Goal: Download file/media

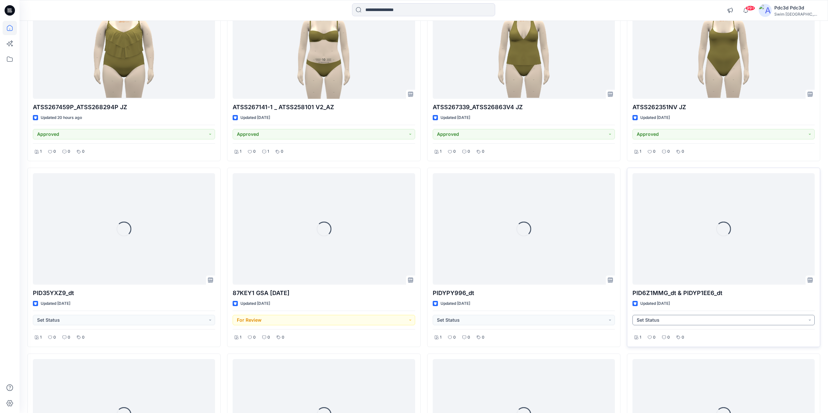
scroll to position [488, 0]
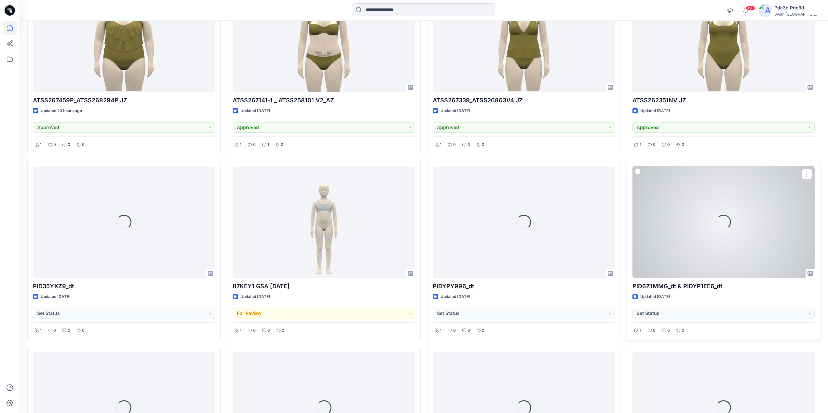
click at [733, 249] on div "Loading..." at bounding box center [723, 223] width 182 height 112
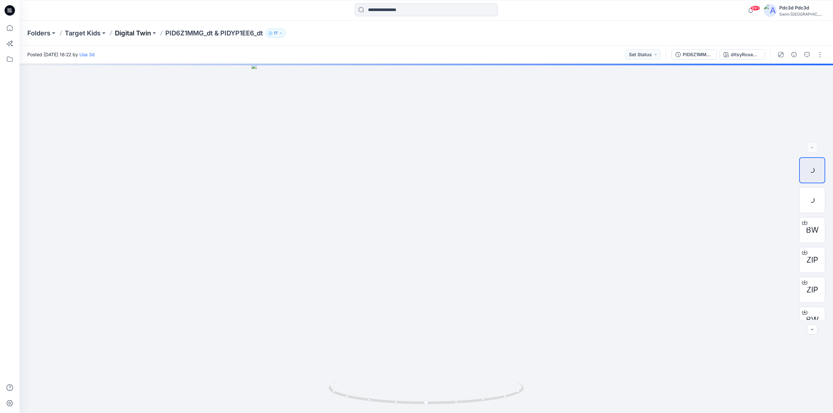
click at [141, 34] on p "Digital Twin" at bounding box center [133, 33] width 36 height 9
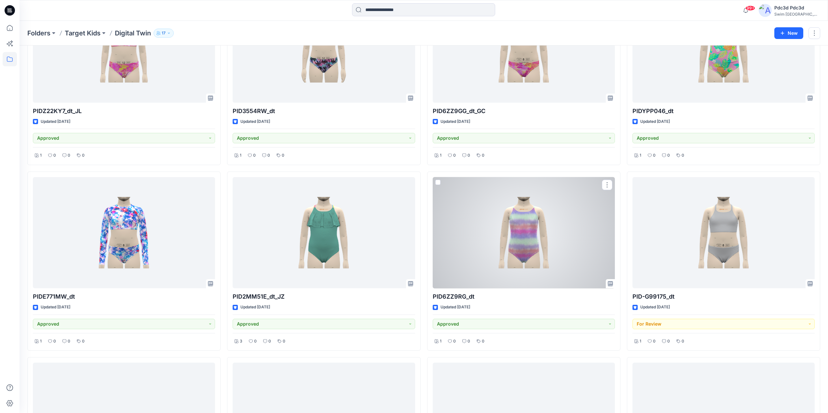
scroll to position [1060, 0]
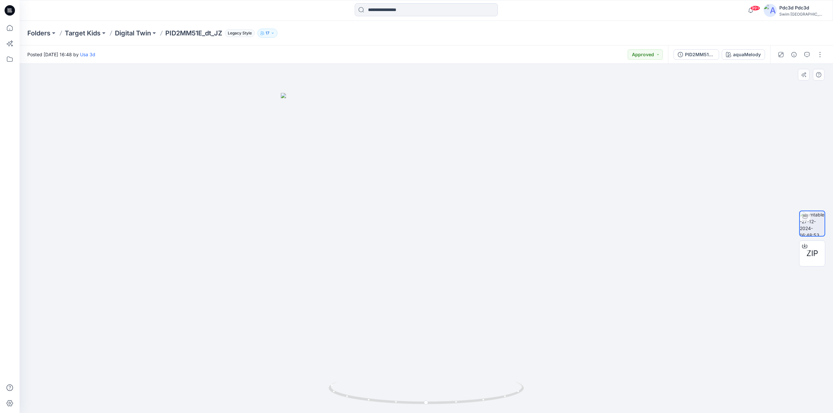
drag, startPoint x: 639, startPoint y: 105, endPoint x: 671, endPoint y: 70, distance: 47.2
click at [640, 105] on div at bounding box center [426, 239] width 813 height 350
click at [683, 57] on button "PID2MM51E_dt" at bounding box center [696, 54] width 46 height 10
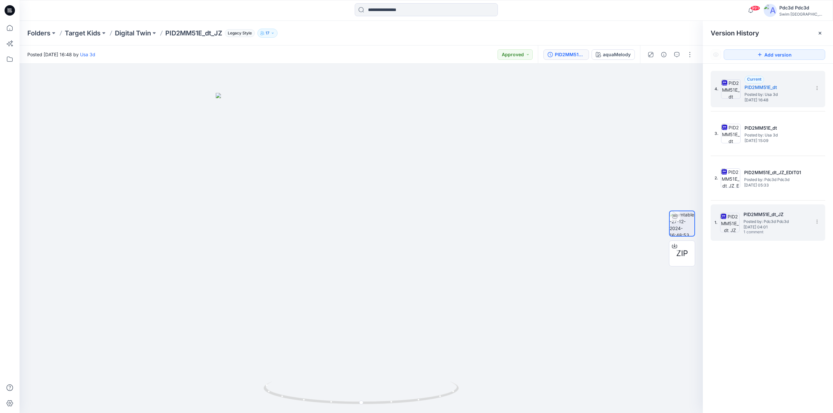
click at [747, 234] on span "1 comment" at bounding box center [766, 232] width 46 height 5
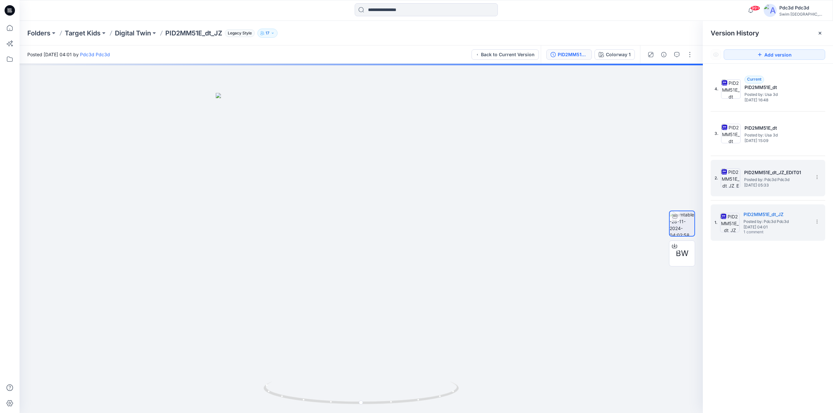
click at [768, 184] on span "Thursday, December 05, 2024 05:33" at bounding box center [776, 185] width 65 height 5
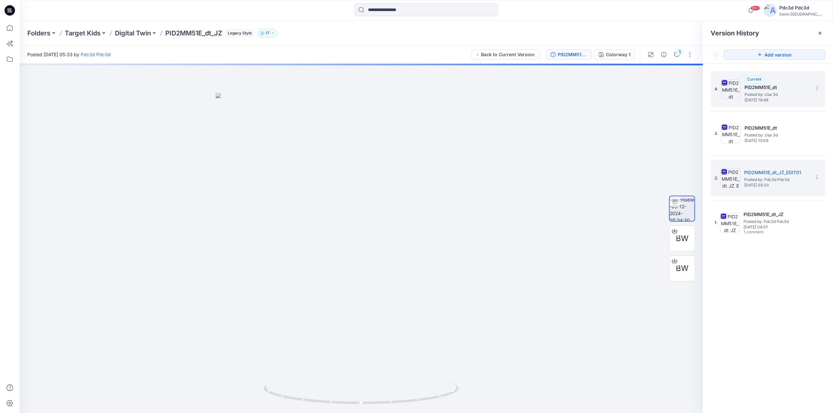
click at [752, 100] on span "Friday, December 27, 2024 16:48" at bounding box center [776, 100] width 65 height 5
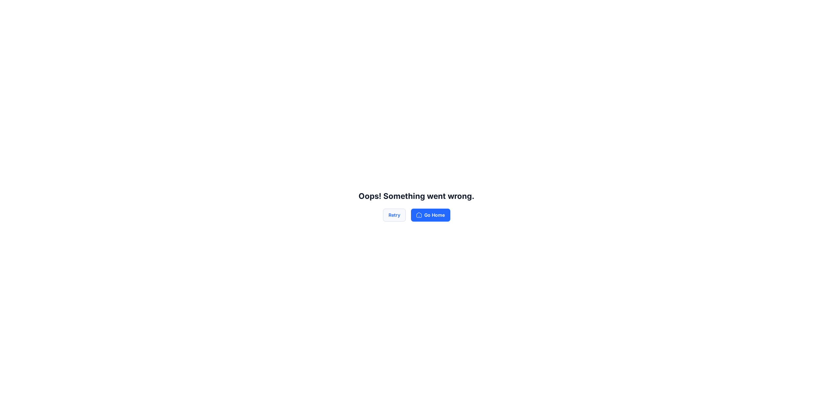
click at [395, 217] on button "Retry" at bounding box center [394, 215] width 23 height 13
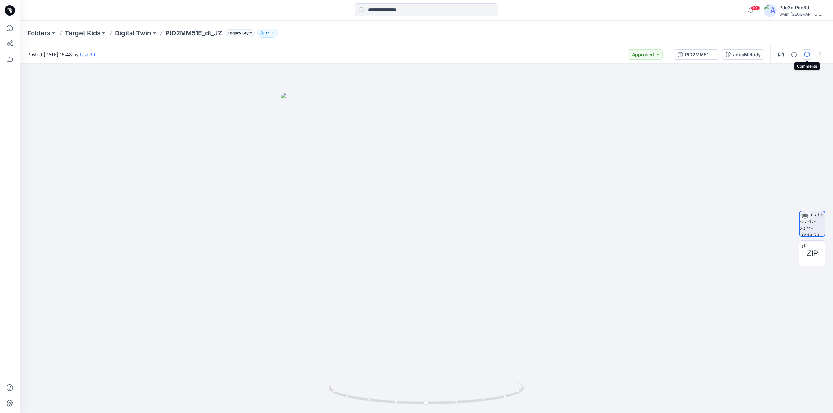
click at [805, 54] on icon "button" at bounding box center [806, 54] width 5 height 5
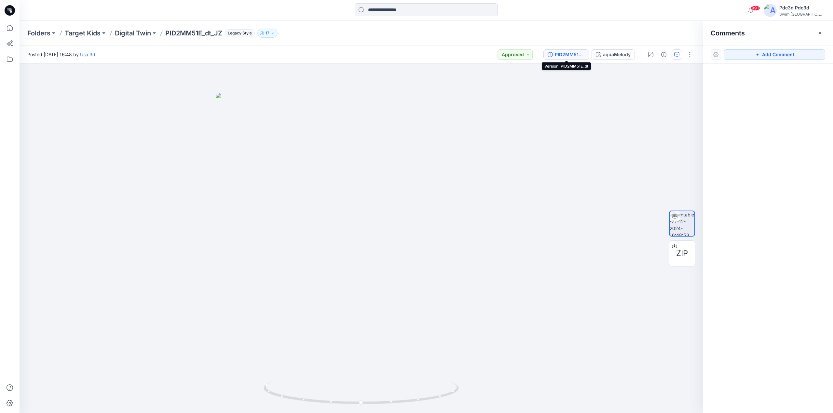
click at [560, 53] on div "PID2MM51E_dt" at bounding box center [570, 54] width 30 height 7
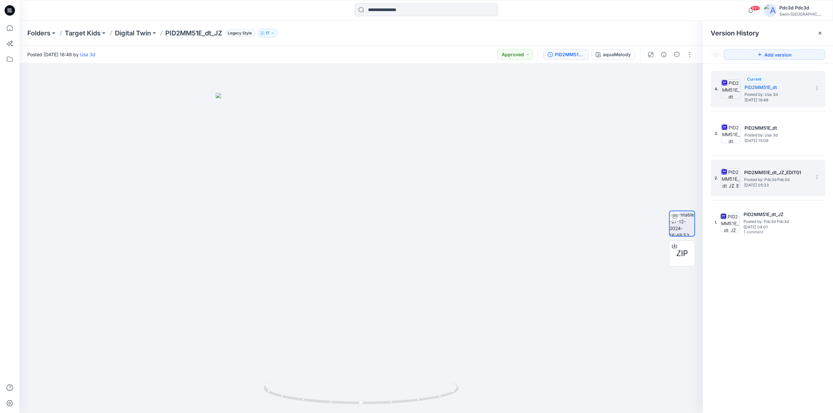
click at [756, 193] on div "2. PID2MM51E_dt_JZ_EDIT01 Posted by: Pdc3d Pdc3d Thursday, December 05, 2024 05…" at bounding box center [763, 178] width 98 height 31
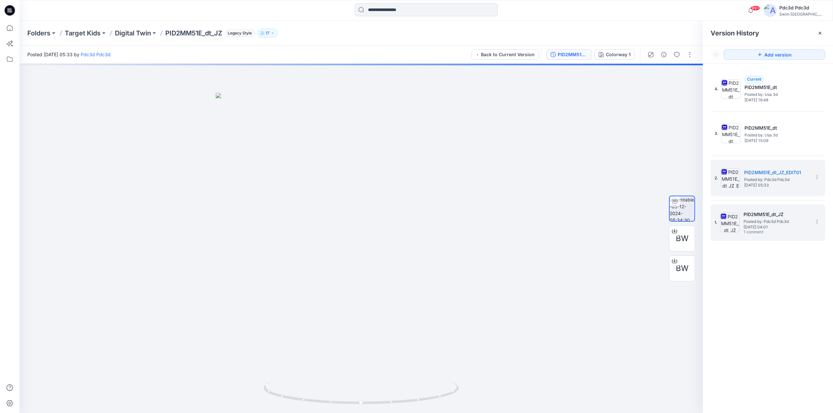
click at [745, 234] on span "1 comment" at bounding box center [766, 232] width 46 height 5
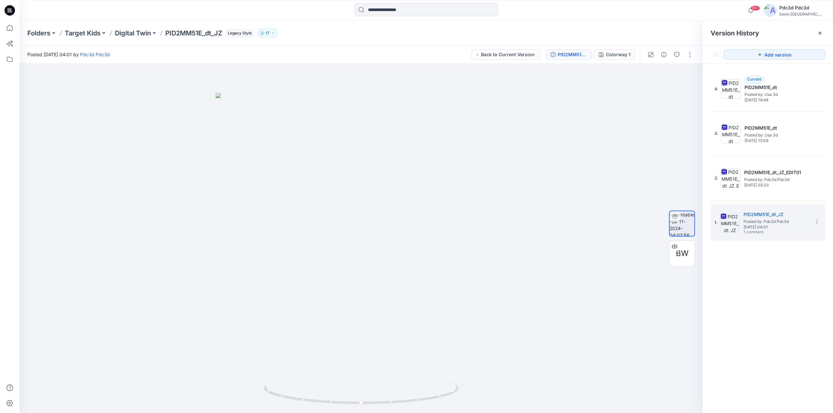
click at [781, 301] on div "4. Current PID2MM51E_dt Posted by: Usa 3d Friday, December 27, 2024 16:48 3. PI…" at bounding box center [768, 243] width 130 height 359
click at [675, 247] on icon at bounding box center [674, 246] width 5 height 5
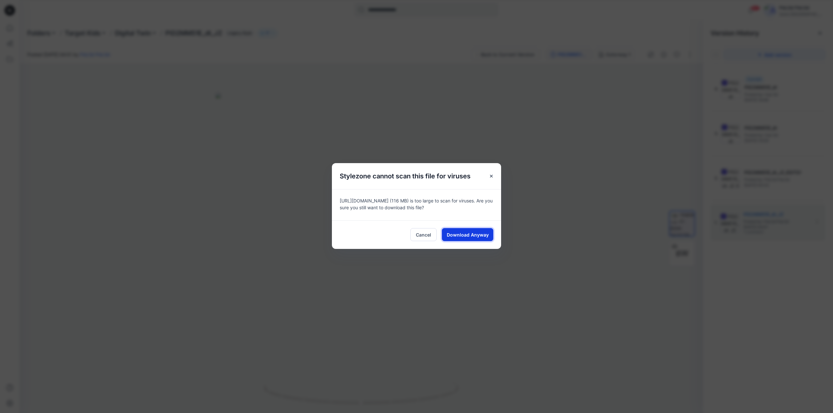
click at [472, 236] on span "Download Anyway" at bounding box center [468, 235] width 42 height 7
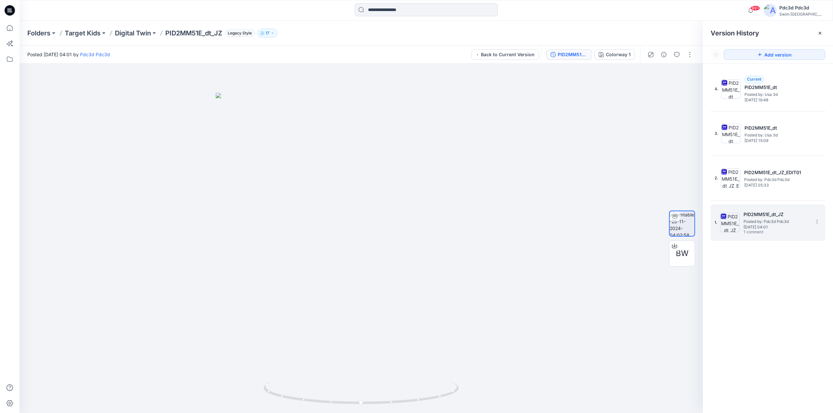
click at [755, 230] on span "1 comment" at bounding box center [766, 232] width 46 height 5
click at [681, 57] on button "button" at bounding box center [676, 54] width 10 height 10
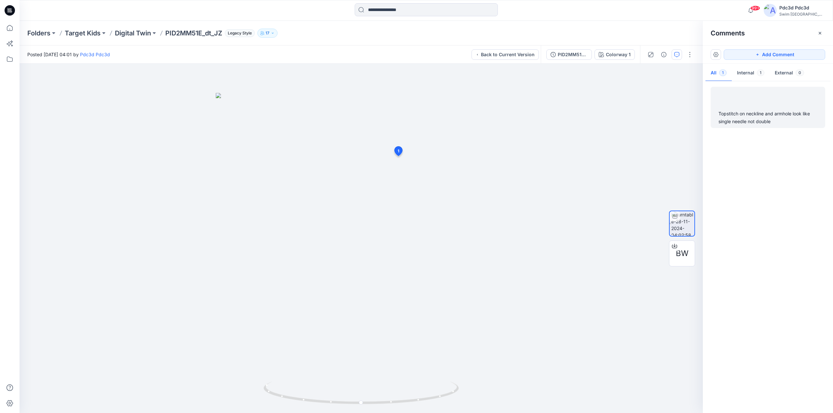
click at [748, 122] on div "Topstitch on neckline and armhole look like single needle not double" at bounding box center [767, 118] width 99 height 16
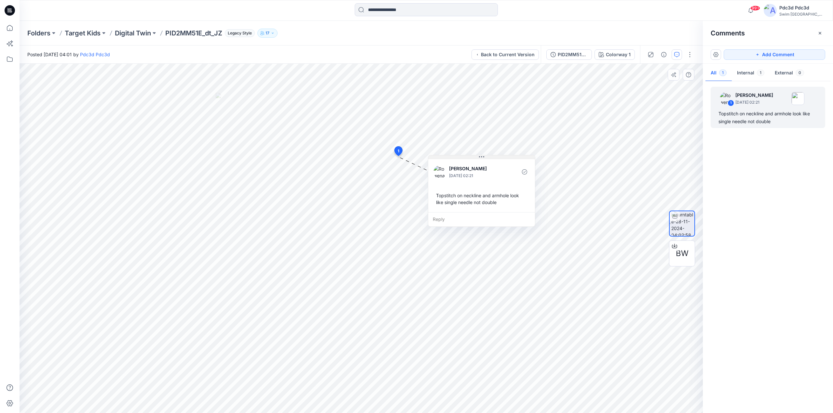
drag, startPoint x: 463, startPoint y: 161, endPoint x: 508, endPoint y: 154, distance: 45.8
click at [508, 154] on button at bounding box center [496, 155] width 107 height 4
click at [819, 34] on icon "button" at bounding box center [819, 33] width 5 height 5
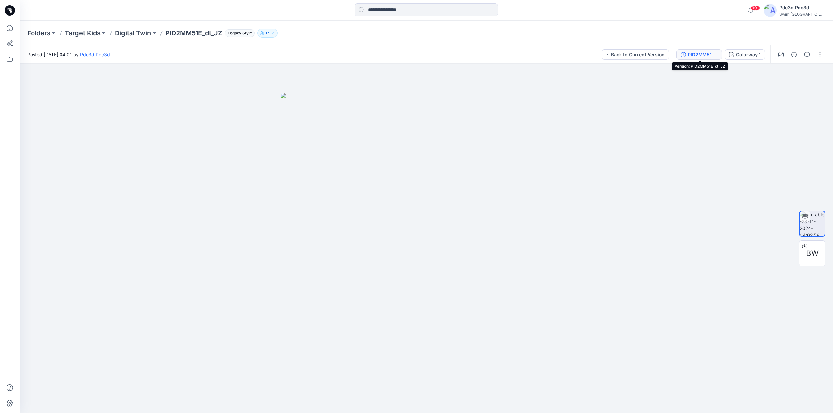
click at [687, 53] on button "PID2MM51E_dt_JZ" at bounding box center [699, 54] width 46 height 10
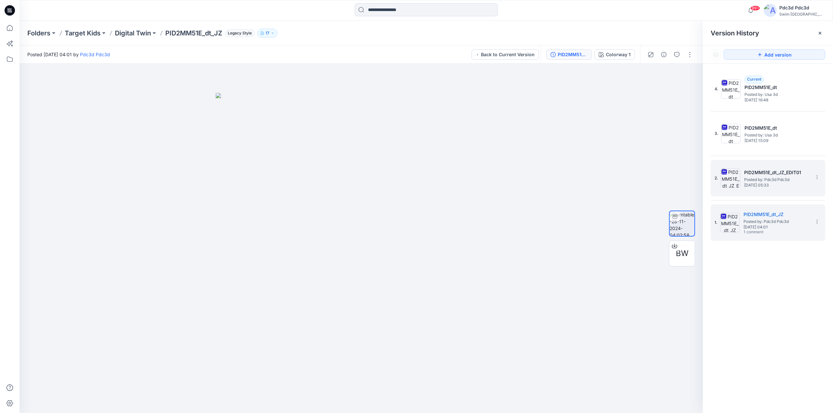
click at [765, 179] on span "Posted by: Pdc3d Pdc3d" at bounding box center [776, 180] width 65 height 7
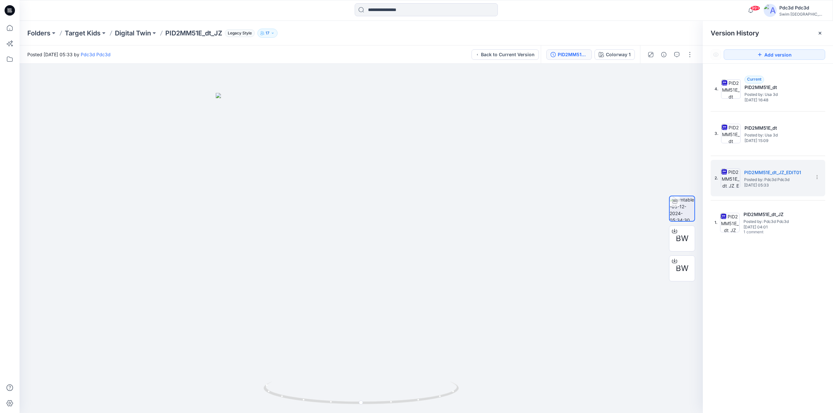
click at [739, 309] on div "4. Current PID2MM51E_dt Posted by: Usa 3d Friday, December 27, 2024 16:48 3. PI…" at bounding box center [768, 243] width 130 height 359
click at [727, 296] on div "4. Current PID2MM51E_dt Posted by: Usa 3d Friday, December 27, 2024 16:48 3. PI…" at bounding box center [768, 243] width 130 height 359
click at [557, 55] on button "PID2MM51E_dt_JZ_EDIT01" at bounding box center [569, 54] width 46 height 10
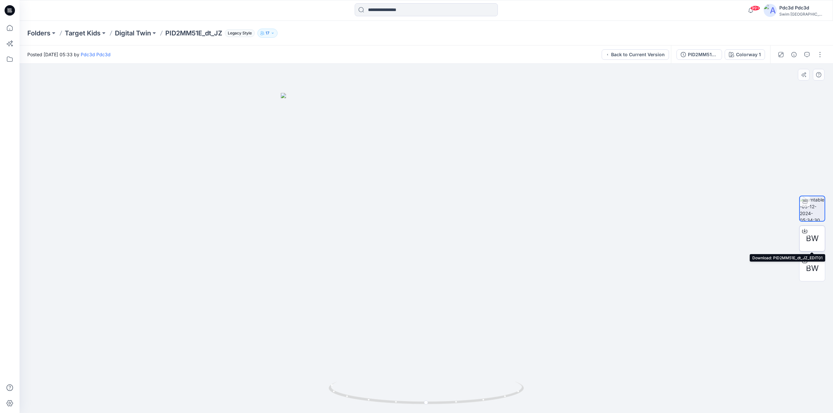
click at [803, 232] on icon at bounding box center [804, 231] width 5 height 5
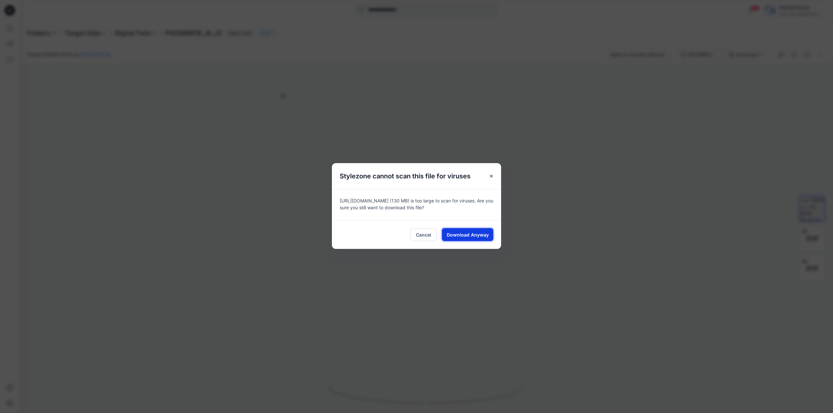
click at [491, 235] on button "Download Anyway" at bounding box center [467, 234] width 51 height 13
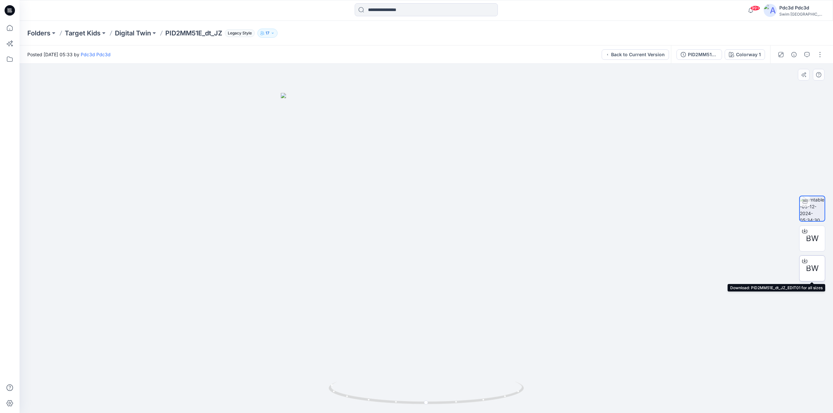
click at [804, 262] on icon at bounding box center [804, 260] width 3 height 3
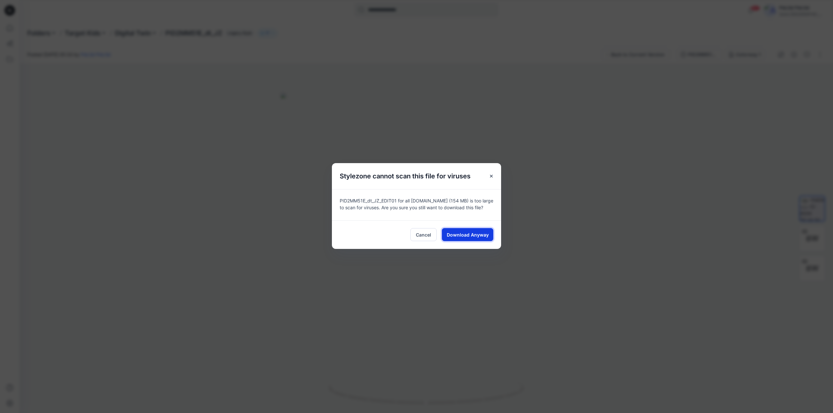
click at [488, 237] on button "Download Anyway" at bounding box center [467, 234] width 51 height 13
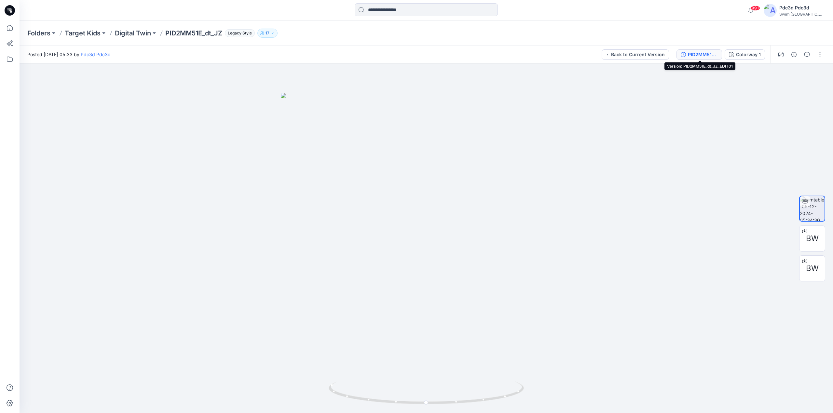
click at [686, 54] on icon "button" at bounding box center [683, 54] width 5 height 5
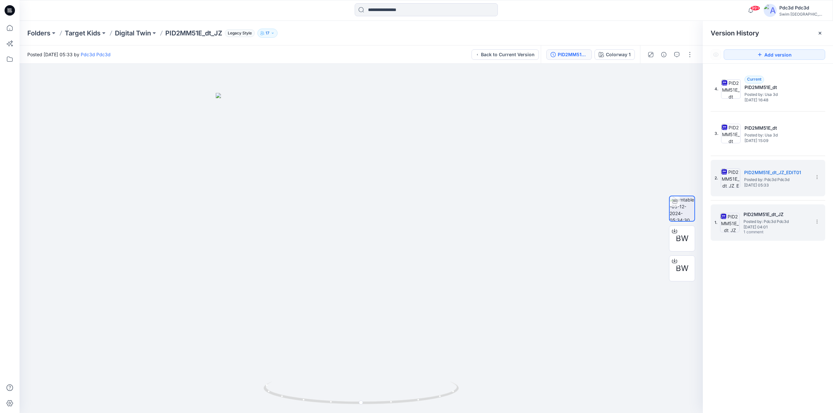
click at [758, 227] on span "Thursday, November 28, 2024 04:01" at bounding box center [775, 227] width 65 height 5
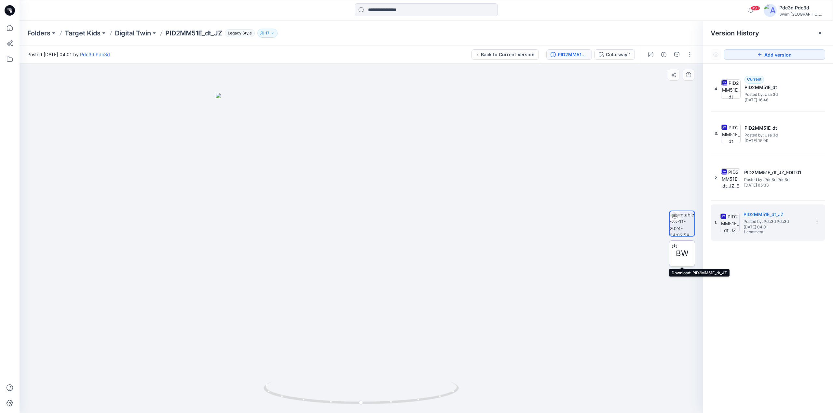
click at [673, 245] on icon at bounding box center [674, 246] width 5 height 5
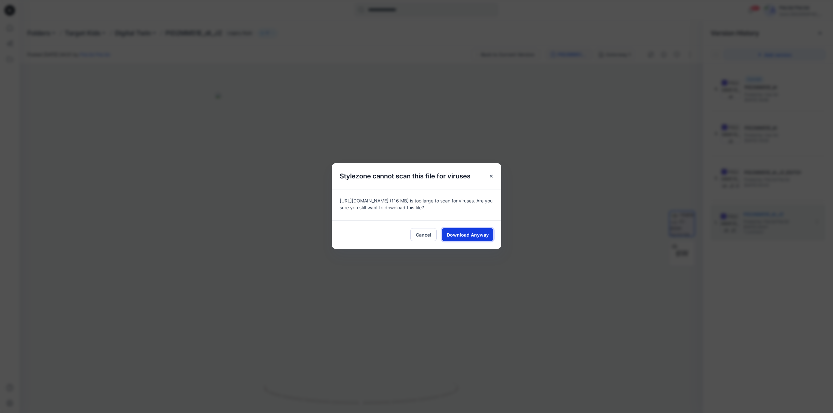
click at [481, 237] on span "Download Anyway" at bounding box center [468, 235] width 42 height 7
